Goal: Task Accomplishment & Management: Use online tool/utility

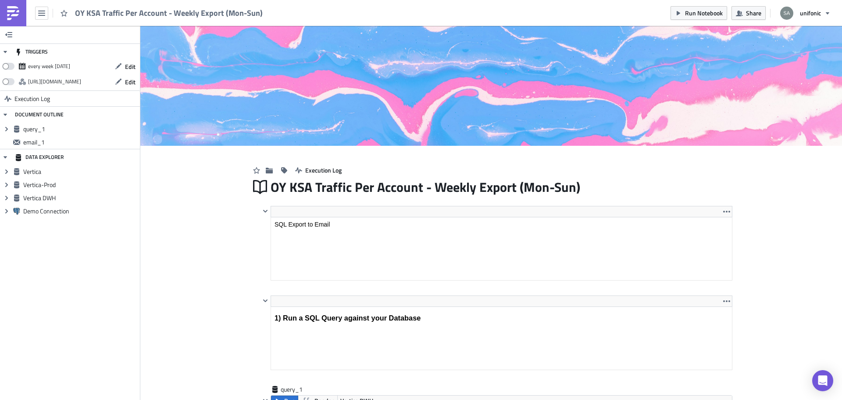
scroll to position [100, 461]
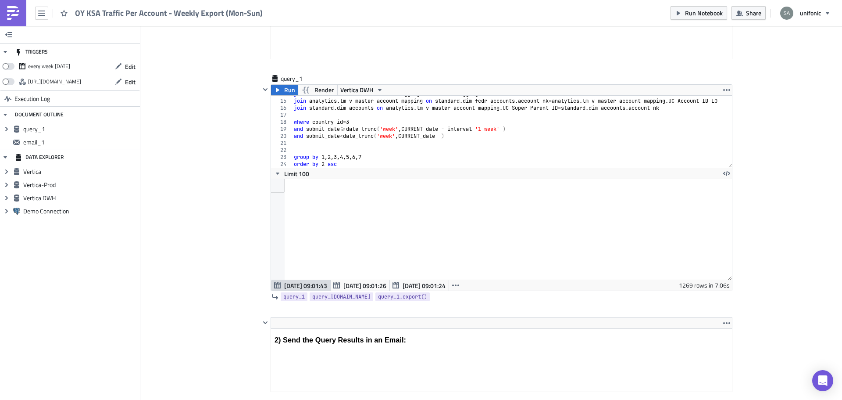
click at [8, 4] on link at bounding box center [13, 13] width 26 height 26
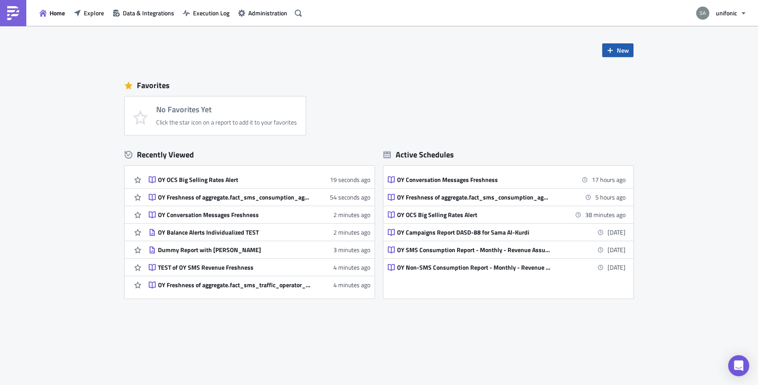
click at [616, 52] on button "New" at bounding box center [617, 50] width 31 height 14
click at [486, 107] on div "No Favorites Yet Click the star icon on a report to add it to your favorites" at bounding box center [384, 116] width 518 height 39
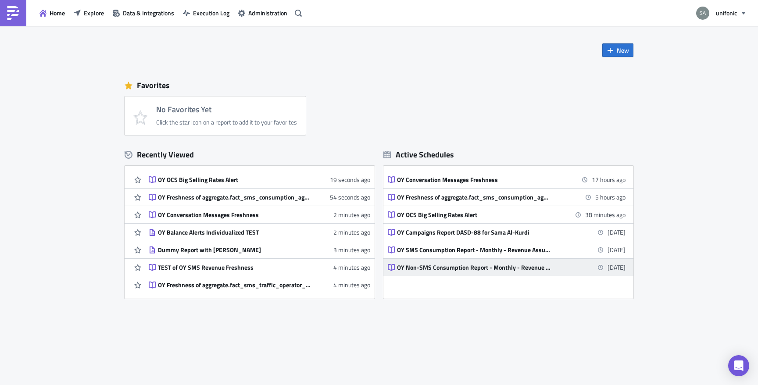
click at [414, 263] on link "OY Non-SMS Consumption Report - Monthly - Revenue Assurance 4 weeks from now" at bounding box center [507, 267] width 238 height 17
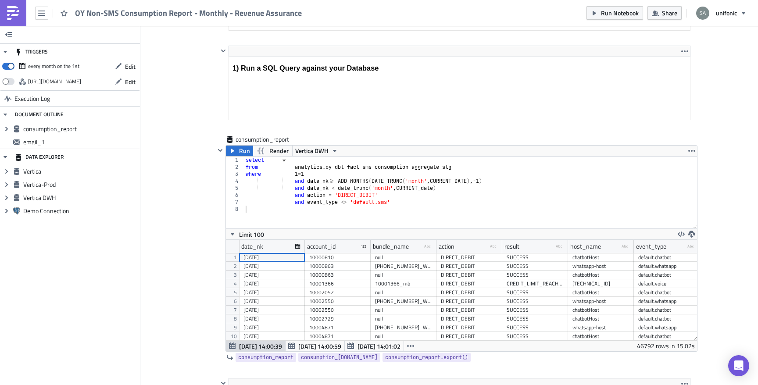
scroll to position [246, 0]
click at [361, 202] on div "select * from analytics . oy_dbt_fact_sms_consumption_aggregate_stg where 1 = 1…" at bounding box center [470, 199] width 453 height 86
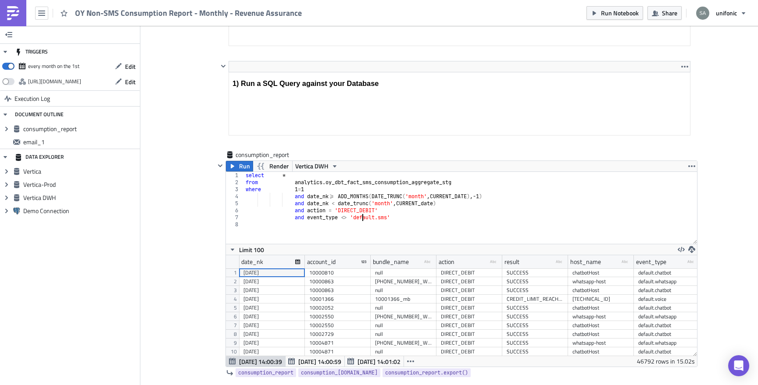
scroll to position [232, 0]
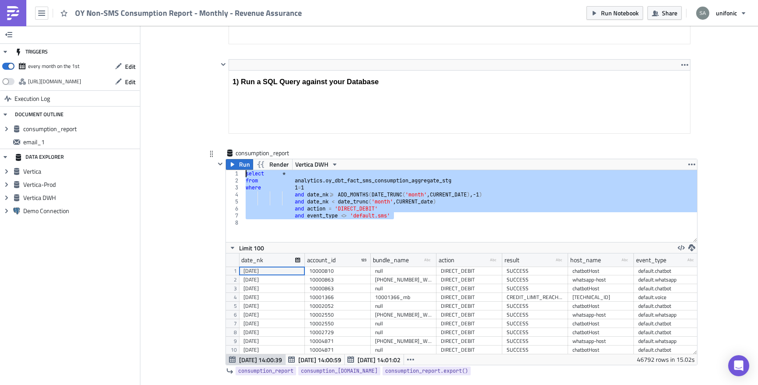
drag, startPoint x: 403, startPoint y: 218, endPoint x: 239, endPoint y: 174, distance: 169.4
click at [239, 174] on div "and event_type <> 'default.sms' 1 2 3 4 5 6 7 8 select * from analytics . oy_db…" at bounding box center [461, 206] width 471 height 72
type textarea "select * from analytics.oy_dbt_fact_sms_consumption_aggregate_stg"
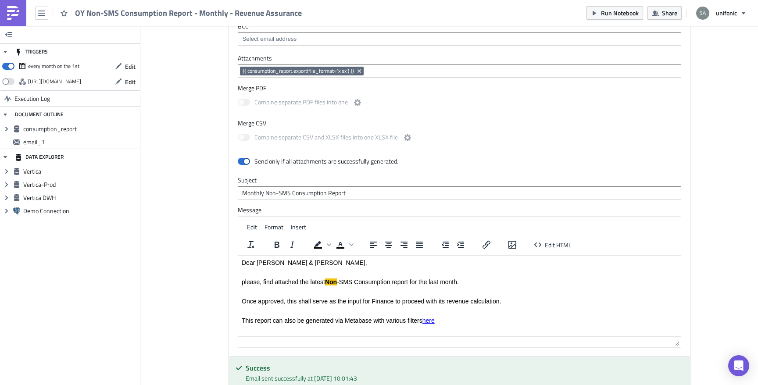
scroll to position [863, 0]
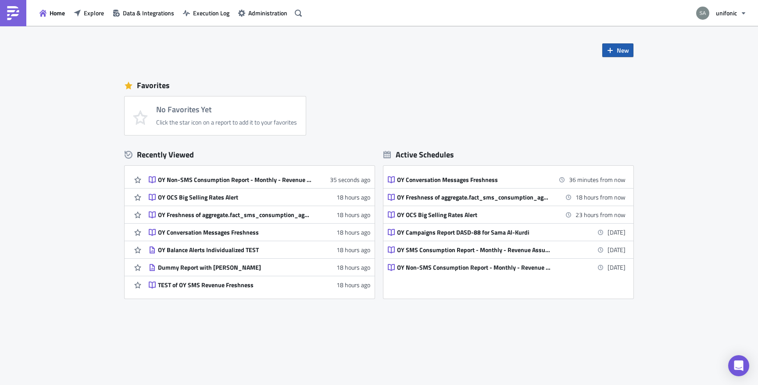
click at [618, 52] on span "New" at bounding box center [623, 50] width 12 height 9
click at [624, 84] on div "Notebook" at bounding box center [647, 85] width 58 height 9
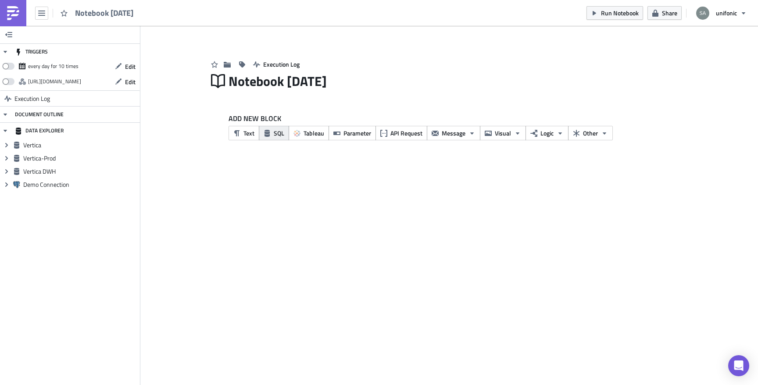
click at [277, 140] on button "SQL" at bounding box center [274, 133] width 30 height 14
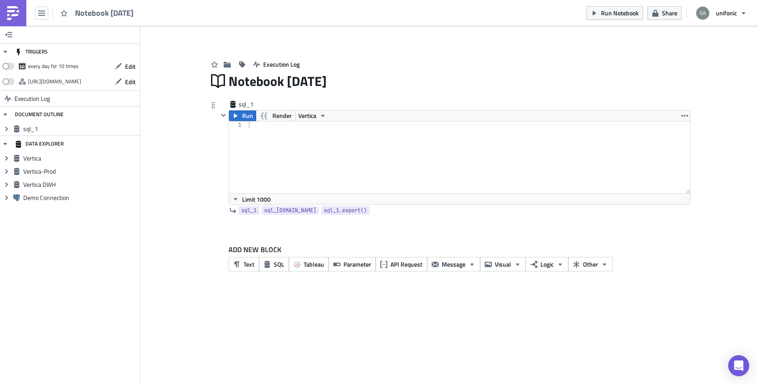
click at [303, 135] on div at bounding box center [469, 165] width 444 height 86
paste textarea "and event_type <> 'default.sms'"
type textarea "and event_type <> 'default.sms'"
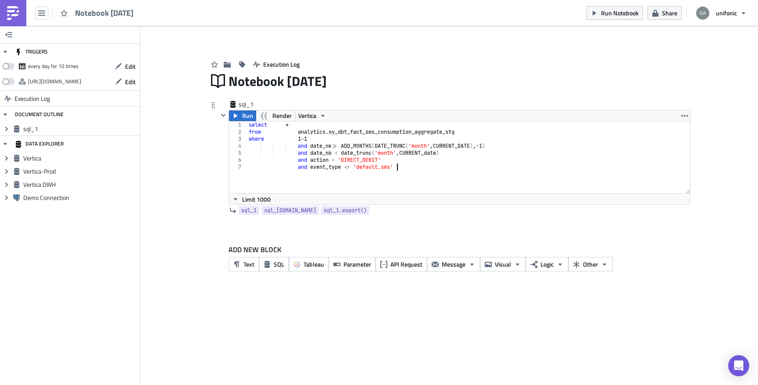
click at [326, 178] on div "select * from analytics . oy_dbt_fact_sms_consumption_aggregate_stg where 1 = 1…" at bounding box center [469, 165] width 444 height 86
click at [447, 266] on span "Message" at bounding box center [454, 264] width 24 height 9
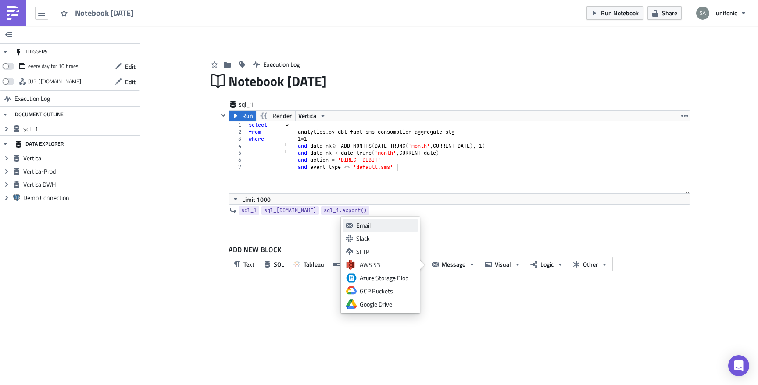
click at [392, 226] on div "Email" at bounding box center [385, 225] width 58 height 9
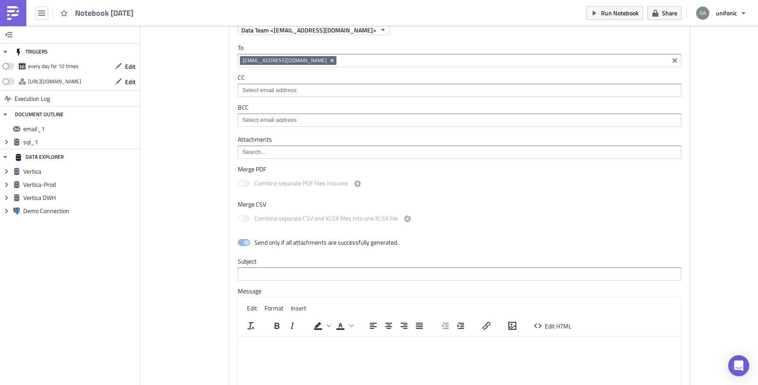
scroll to position [247, 0]
click at [352, 274] on input "text" at bounding box center [460, 273] width 444 height 13
type input "Please find the results"
click at [344, 349] on html at bounding box center [459, 344] width 443 height 14
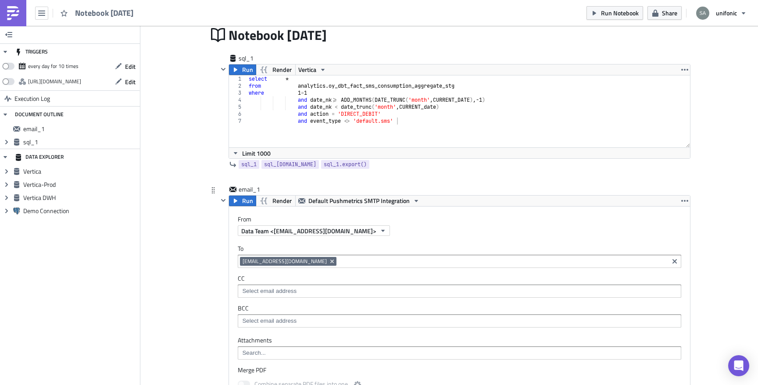
scroll to position [45, 0]
click at [325, 72] on icon "button" at bounding box center [322, 71] width 7 height 7
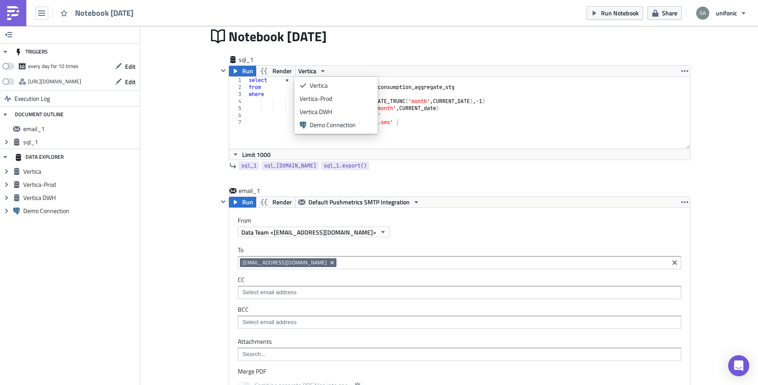
click at [190, 171] on div "Add Image Execution Log Notebook 2025-09-02 sql_1 Run Render Vertica and event_…" at bounding box center [449, 348] width 618 height 735
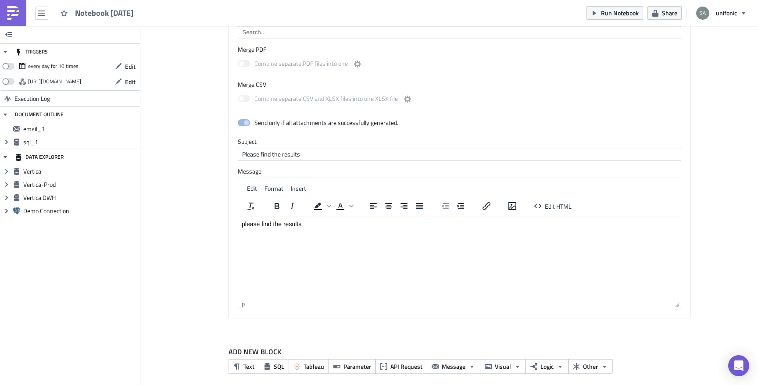
scroll to position [369, 0]
click at [281, 229] on html "please find the results" at bounding box center [459, 222] width 443 height 14
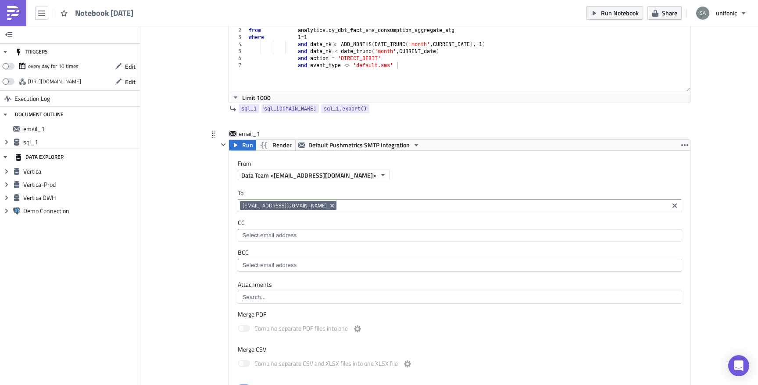
scroll to position [0, 0]
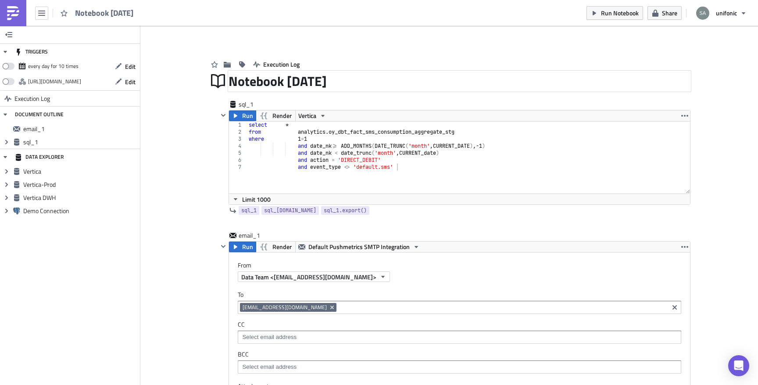
click at [364, 78] on div "Notebook 2025-09-02" at bounding box center [460, 81] width 462 height 20
drag, startPoint x: 364, startPoint y: 78, endPoint x: 353, endPoint y: 86, distance: 13.8
click at [353, 86] on div "Notebook 2025-09-02" at bounding box center [460, 81] width 462 height 20
click at [355, 84] on div "Notebook 2025-09-02" at bounding box center [460, 81] width 462 height 20
drag, startPoint x: 366, startPoint y: 83, endPoint x: 285, endPoint y: 81, distance: 81.2
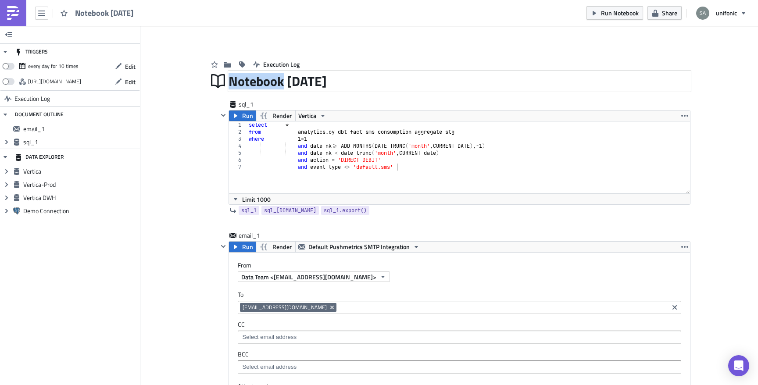
click at [285, 81] on div "Notebook 2025-09-02" at bounding box center [460, 81] width 462 height 20
click at [299, 83] on div "Notebook 2025-09-02" at bounding box center [460, 81] width 462 height 20
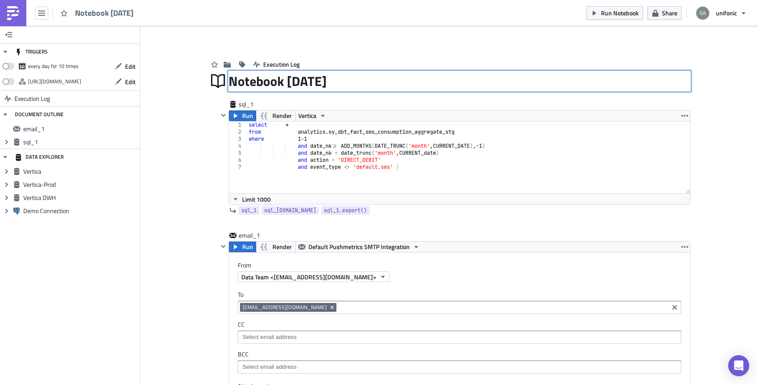
click at [362, 83] on div "Notebook 2025-09-02 Notebook 2025-09-02" at bounding box center [460, 81] width 462 height 20
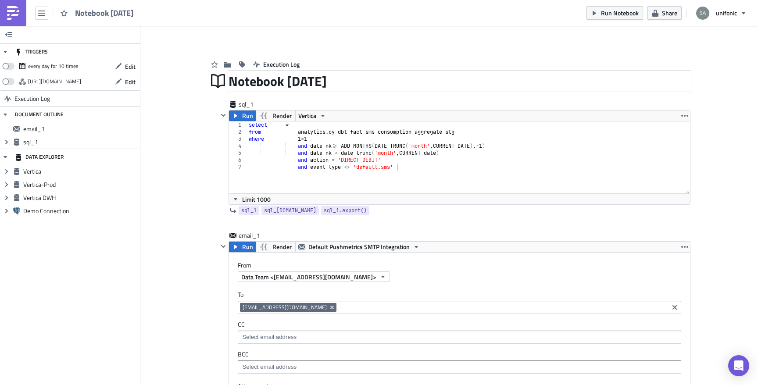
click at [362, 83] on div "Notebook 2025-09-02" at bounding box center [460, 81] width 462 height 20
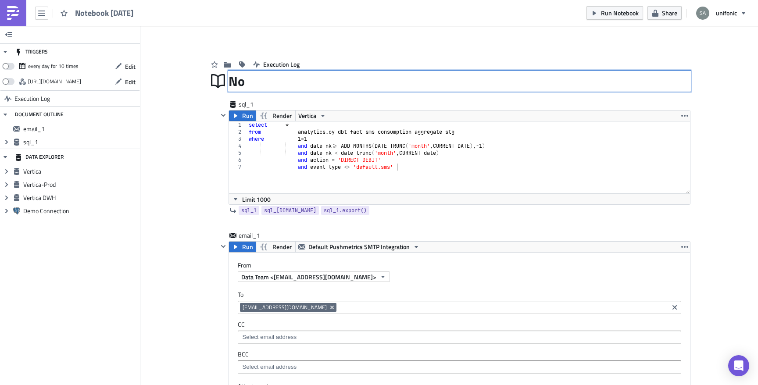
type input "N"
type input "Sherif file"
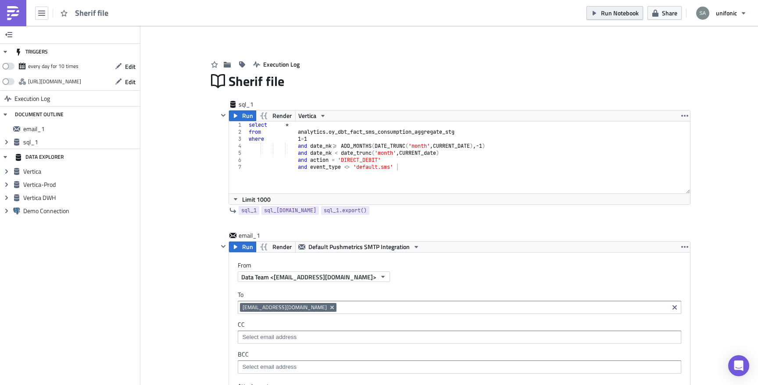
click at [600, 14] on button "Run Notebook" at bounding box center [615, 13] width 57 height 14
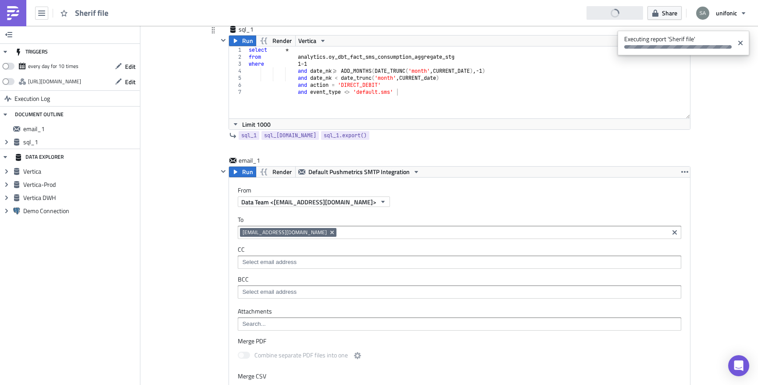
scroll to position [63, 0]
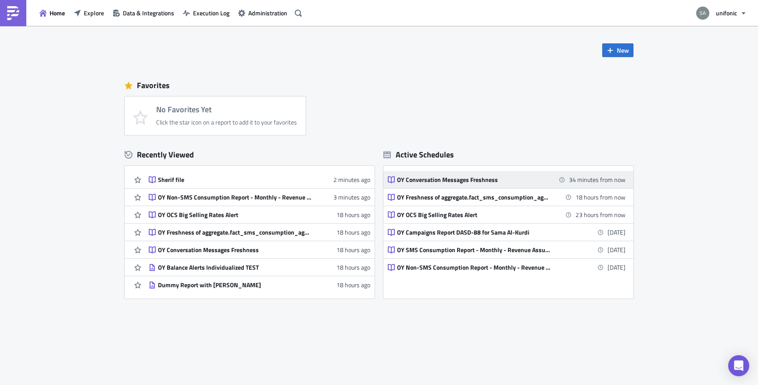
click at [462, 179] on div "OY Conversation Messages Freshness" at bounding box center [474, 180] width 154 height 8
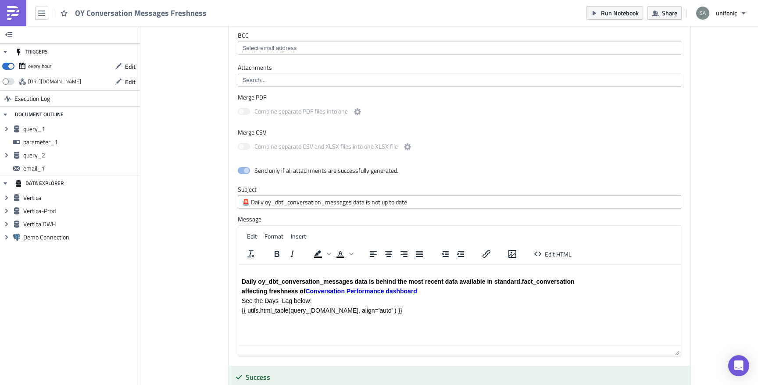
scroll to position [935, 0]
click at [358, 293] on link "Conversation Performance dashboard" at bounding box center [360, 290] width 111 height 7
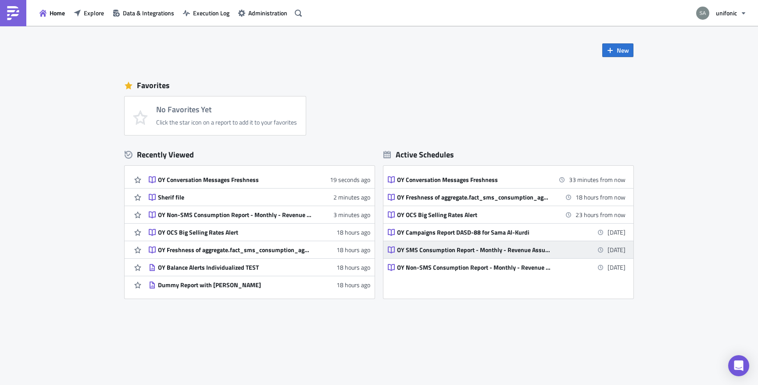
click at [453, 254] on link "OY SMS Consumption Report - Monthly - Revenue Assurance 4 weeks from now" at bounding box center [507, 249] width 238 height 17
click at [453, 254] on div "New Favorites No Favorites Yet Click the star icon on a report to add it to you…" at bounding box center [379, 206] width 758 height 361
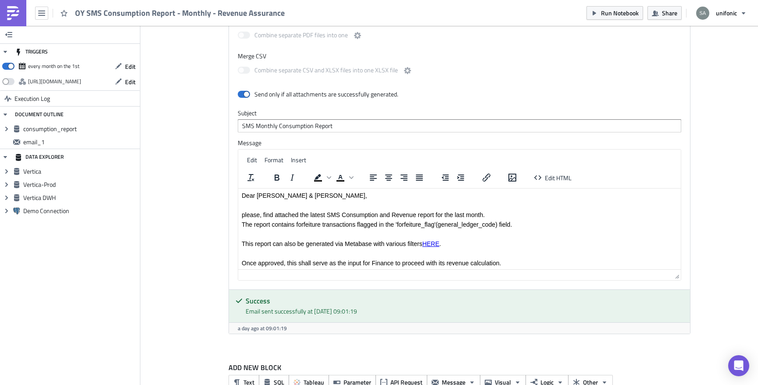
scroll to position [911, 0]
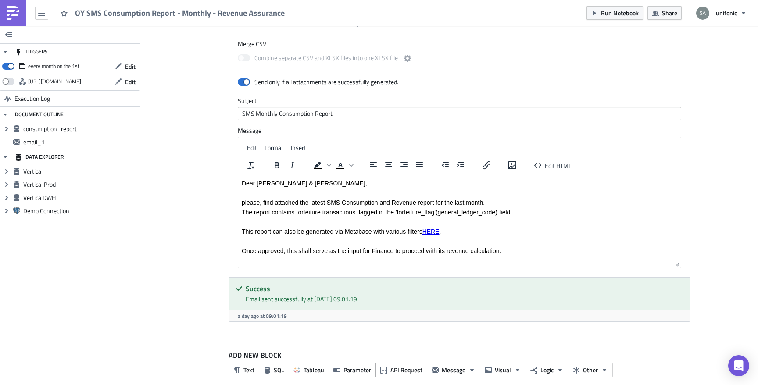
click at [396, 222] on p "Rich Text Area. Press ALT-0 for help." at bounding box center [460, 222] width 436 height 7
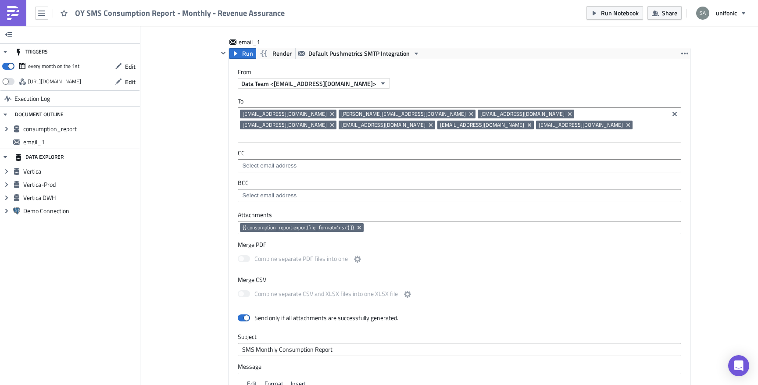
scroll to position [675, 0]
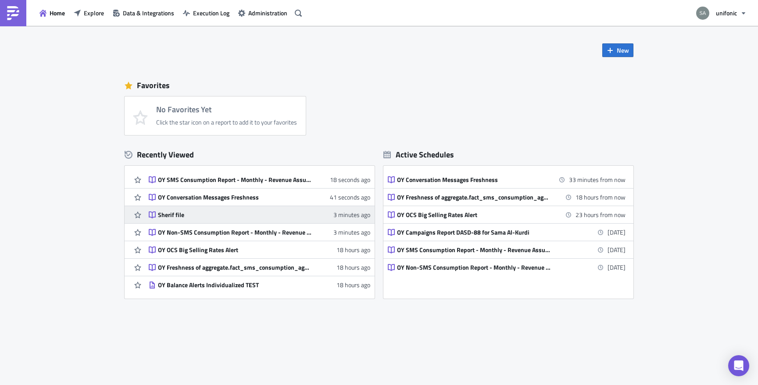
click at [211, 217] on div "Sherif file" at bounding box center [235, 215] width 154 height 8
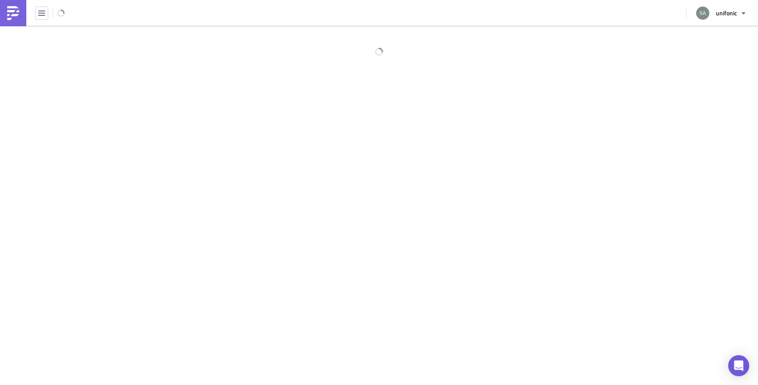
click at [211, 217] on div at bounding box center [379, 206] width 758 height 361
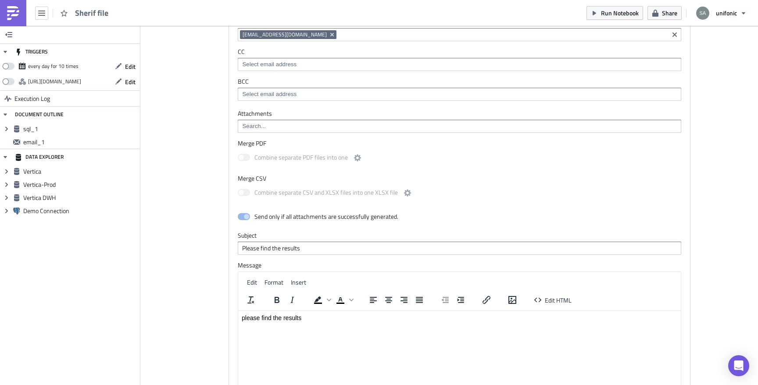
scroll to position [386, 0]
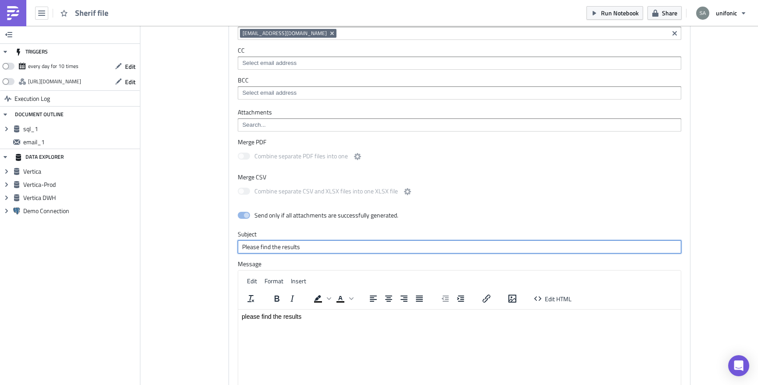
click at [304, 247] on input "Please find the results" at bounding box center [460, 246] width 444 height 13
type input "Please find the results ya Sherif"
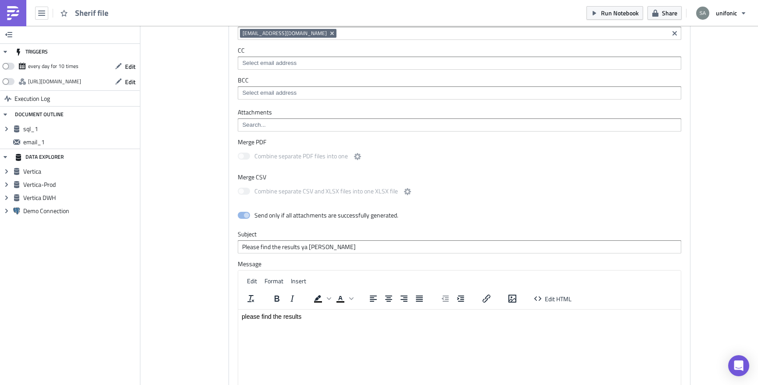
click at [213, 240] on div "email_1 Run Render Default Pushmetrics SMTP Integration From Data Team <do-not-…" at bounding box center [449, 213] width 483 height 513
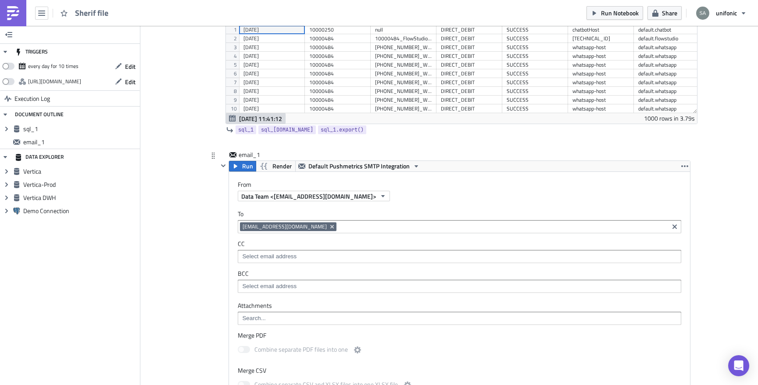
scroll to position [193, 0]
click at [263, 321] on input at bounding box center [459, 318] width 438 height 9
click at [268, 341] on link "{{ sql_1.export(file_format='xlsx') }}" at bounding box center [289, 346] width 99 height 13
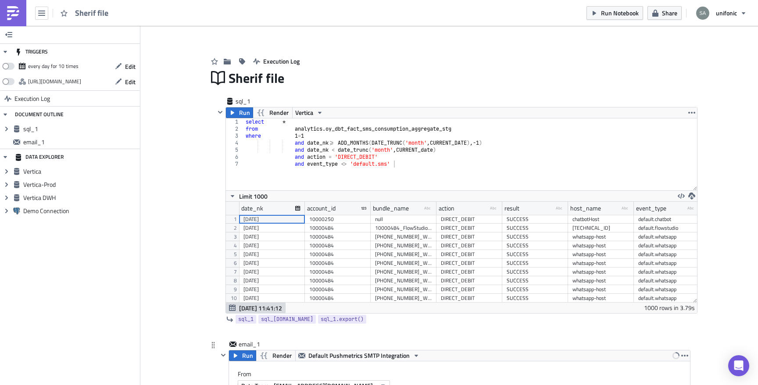
scroll to position [0, 0]
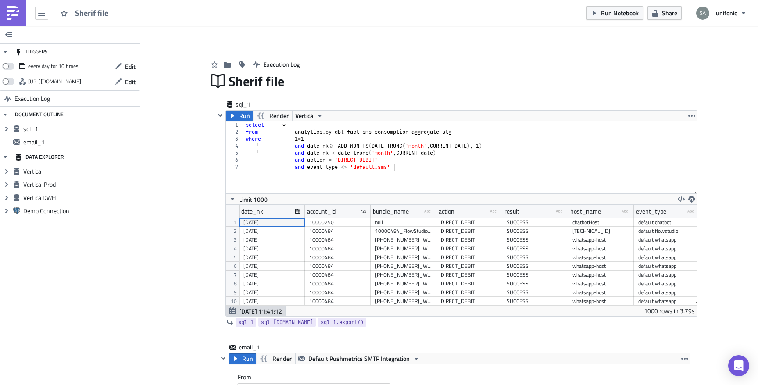
click at [618, 16] on span "Run Notebook" at bounding box center [620, 12] width 38 height 9
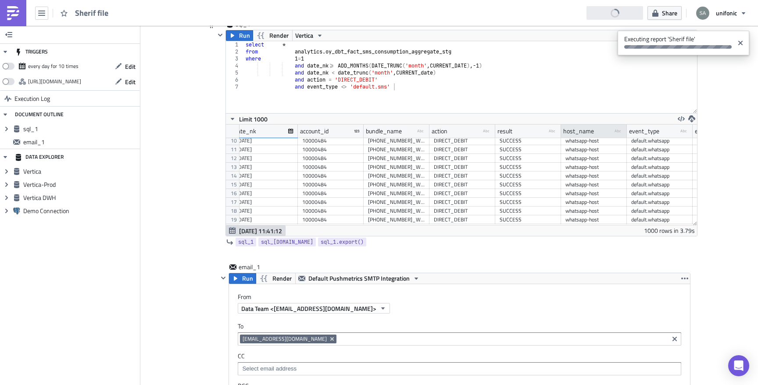
scroll to position [92, 0]
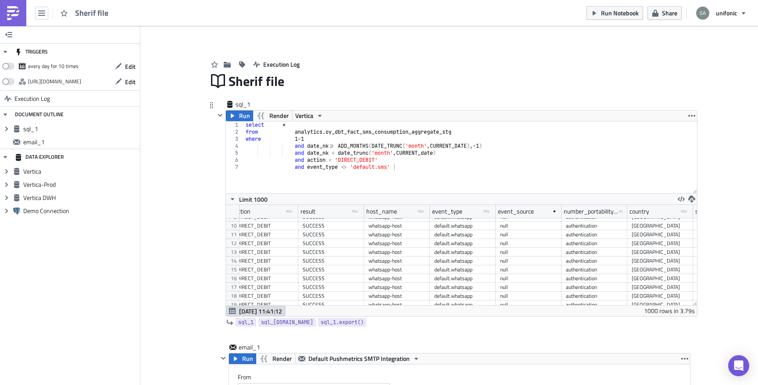
click at [20, 17] on img at bounding box center [13, 13] width 14 height 14
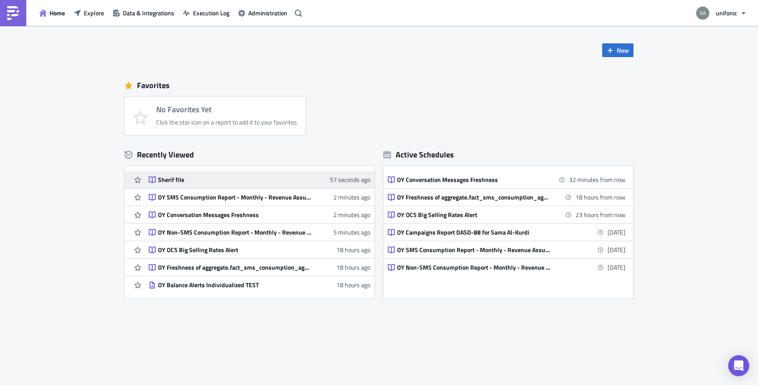
click at [165, 183] on div "Sherif file" at bounding box center [235, 180] width 154 height 8
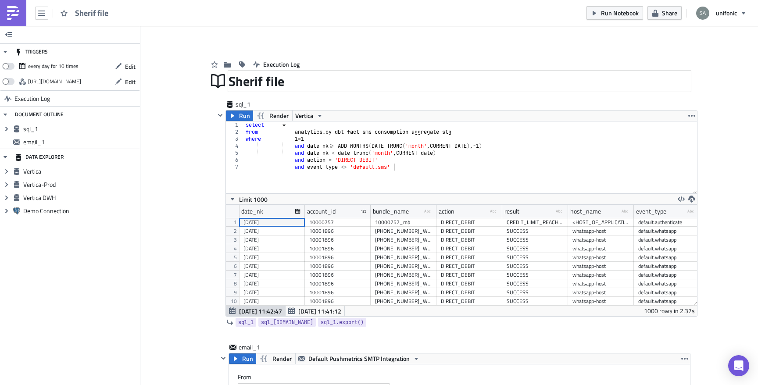
click at [583, 83] on div "Sherif file" at bounding box center [460, 81] width 462 height 20
click at [18, 14] on img at bounding box center [13, 13] width 14 height 14
